Goal: Transaction & Acquisition: Purchase product/service

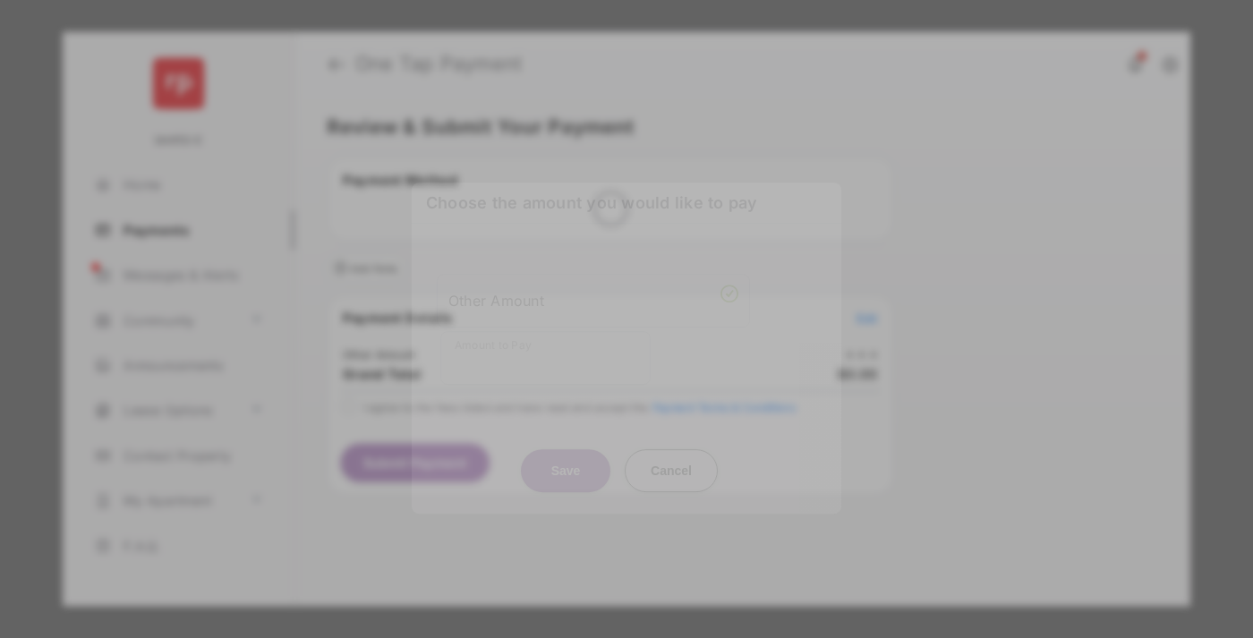
click at [593, 285] on div "Other Amount" at bounding box center [593, 300] width 290 height 30
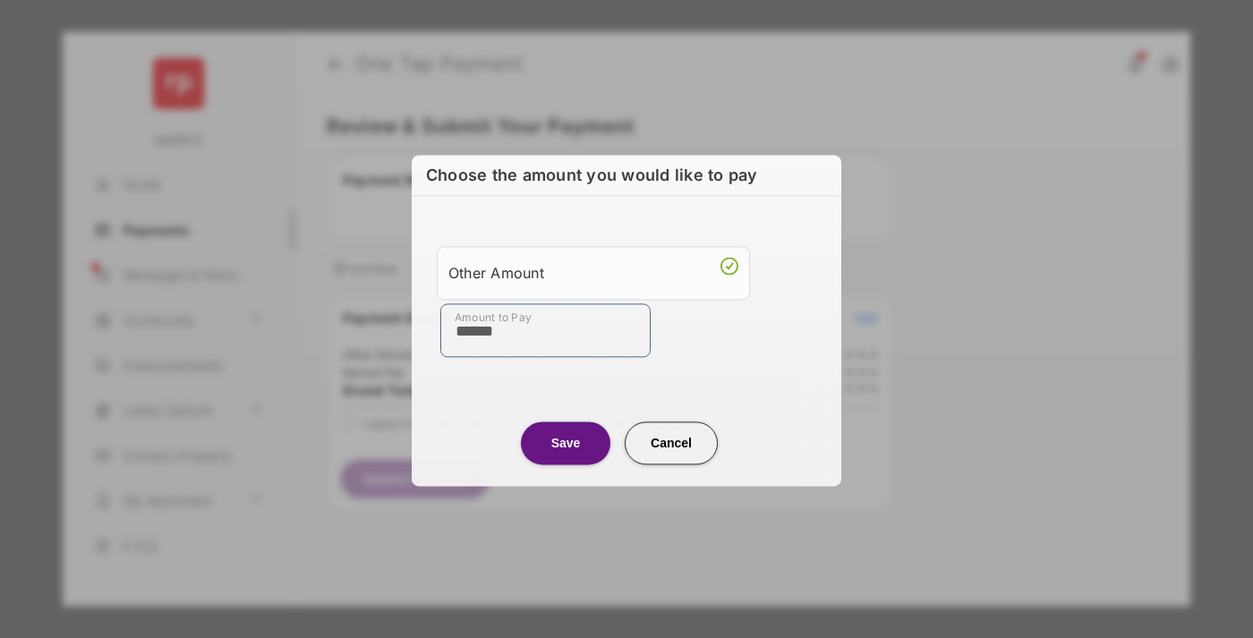
type input "******"
click at [565, 442] on button "Save" at bounding box center [565, 442] width 89 height 43
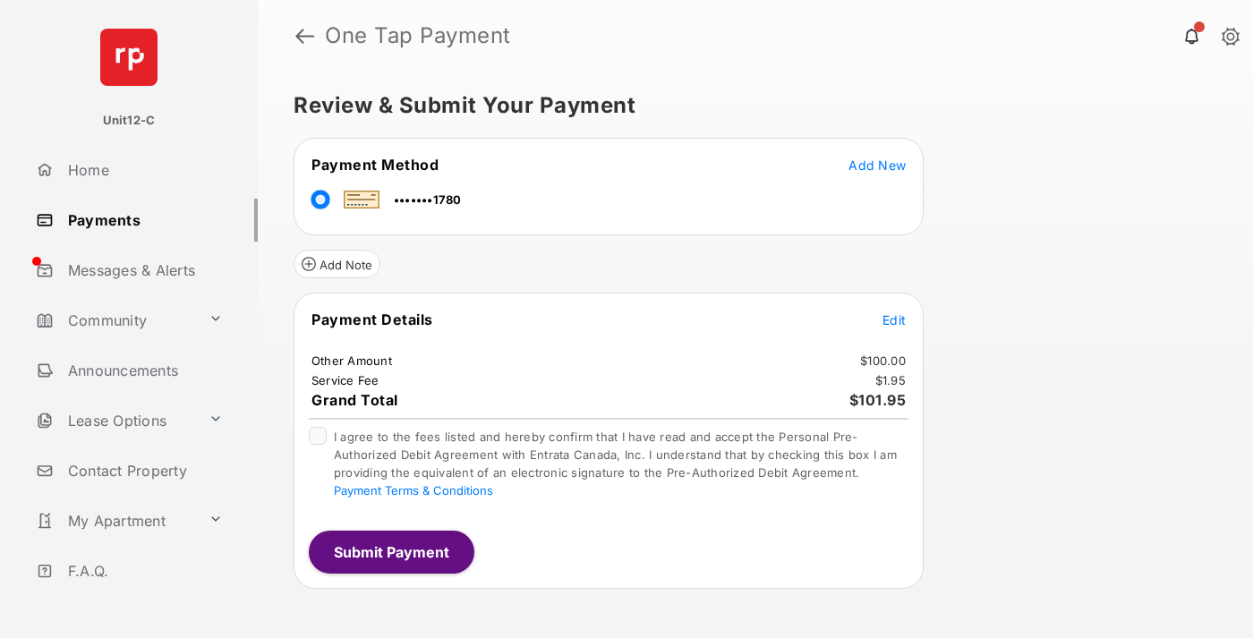
click at [894, 319] on span "Edit" at bounding box center [893, 319] width 23 height 15
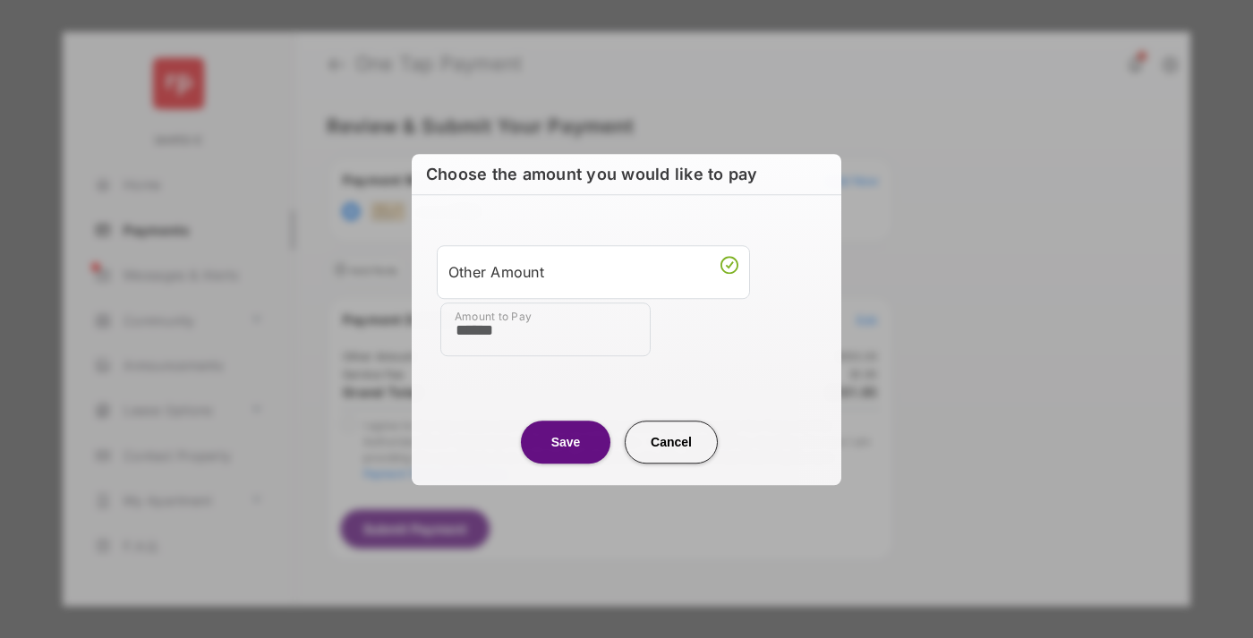
click at [565, 441] on button "Save" at bounding box center [565, 441] width 89 height 43
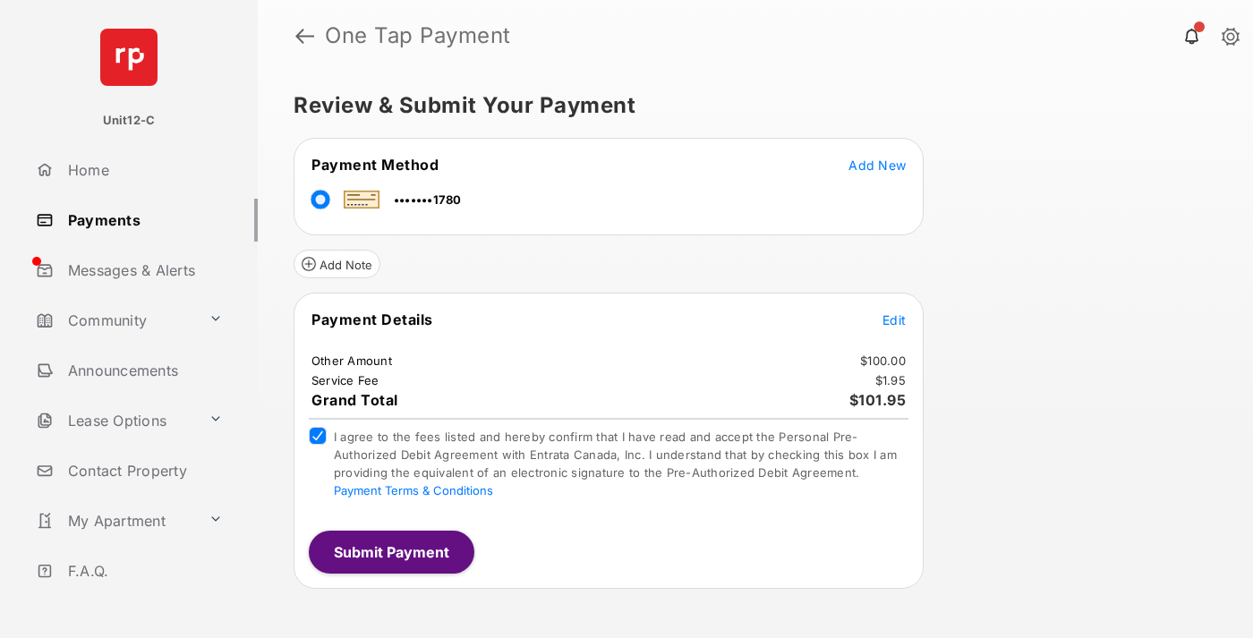
click at [390, 551] on button "Submit Payment" at bounding box center [392, 552] width 166 height 43
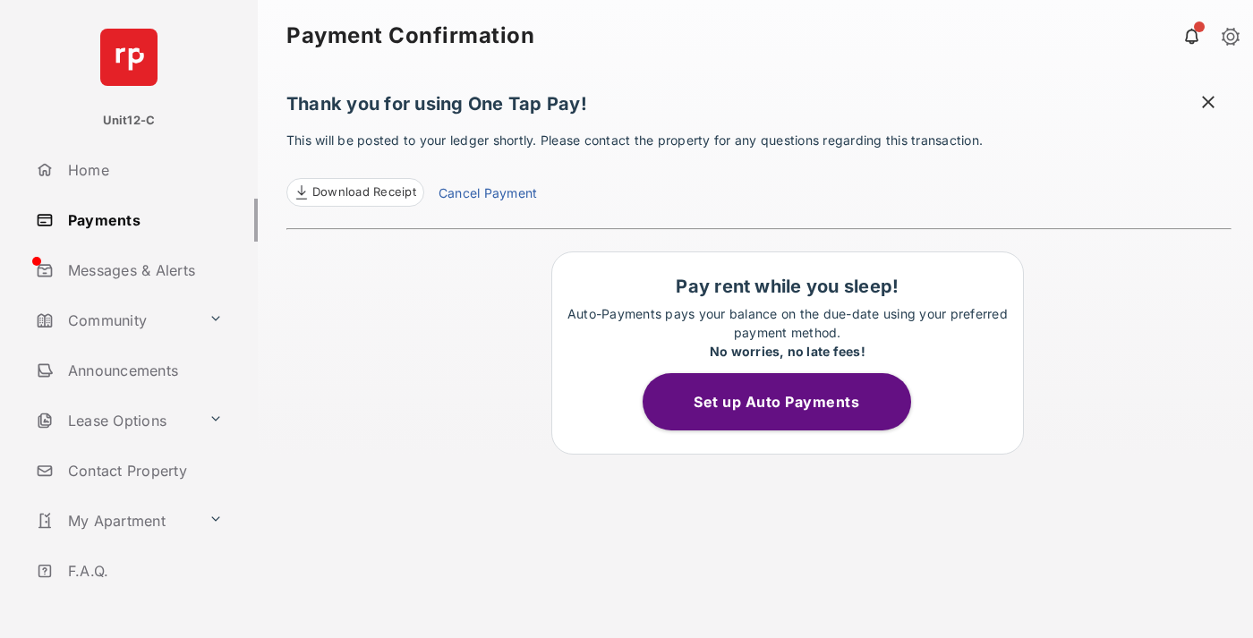
click at [1208, 104] on span at bounding box center [1208, 104] width 18 height 22
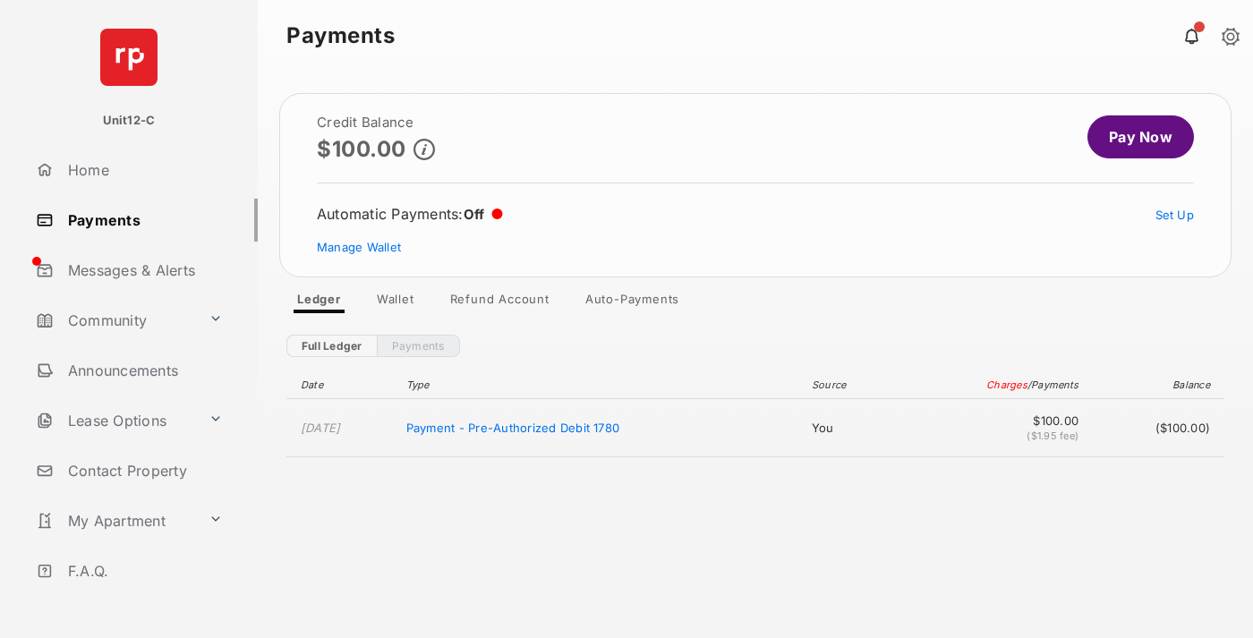
click at [359, 247] on link "Manage Wallet" at bounding box center [359, 247] width 84 height 14
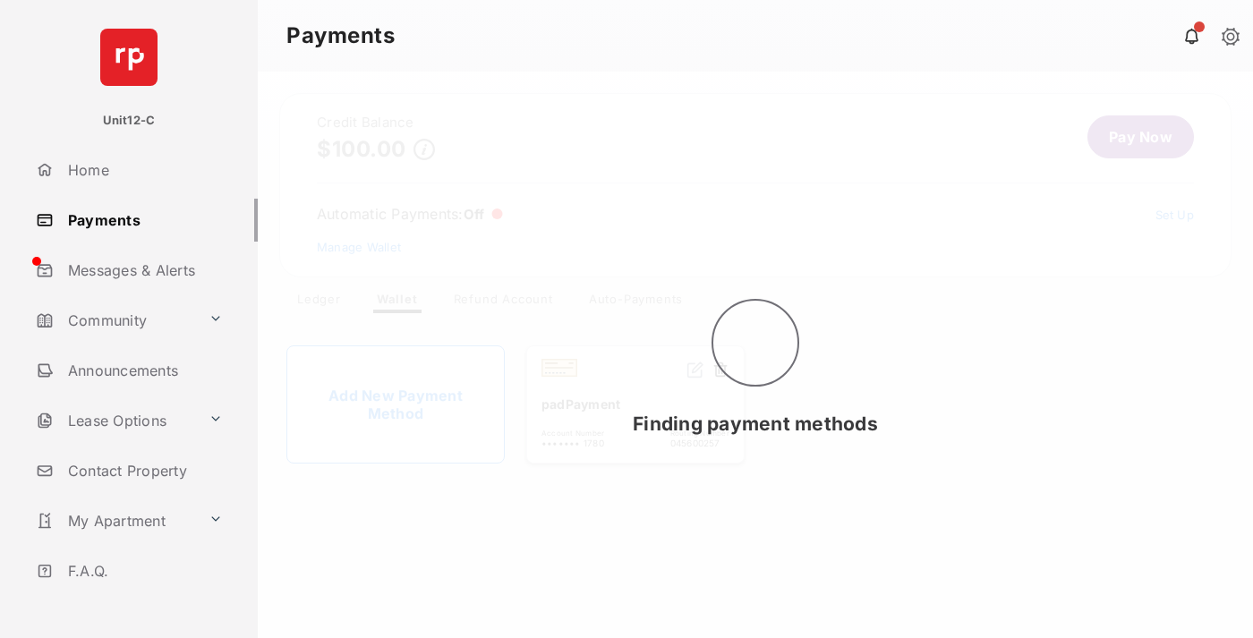
click at [720, 370] on button at bounding box center [720, 371] width 18 height 21
